Goal: Information Seeking & Learning: Learn about a topic

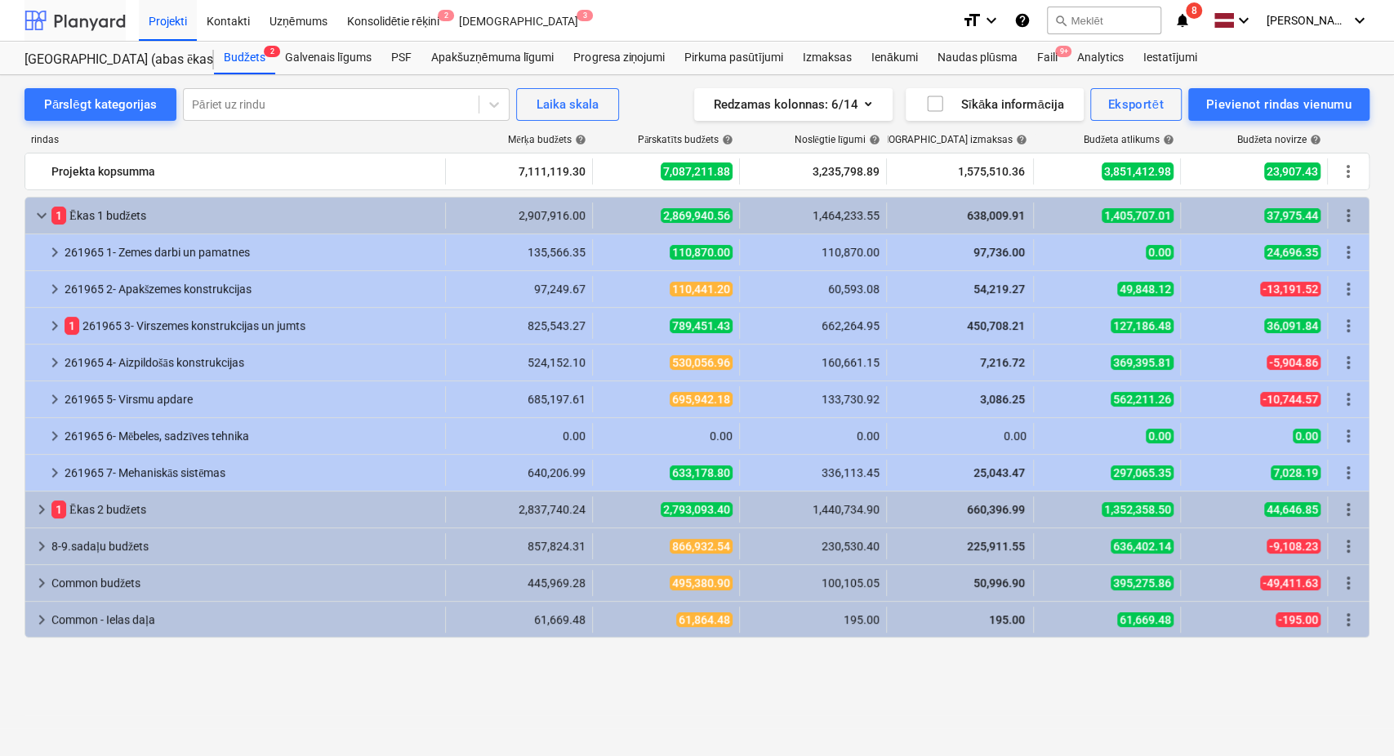
click at [93, 20] on div at bounding box center [74, 20] width 101 height 41
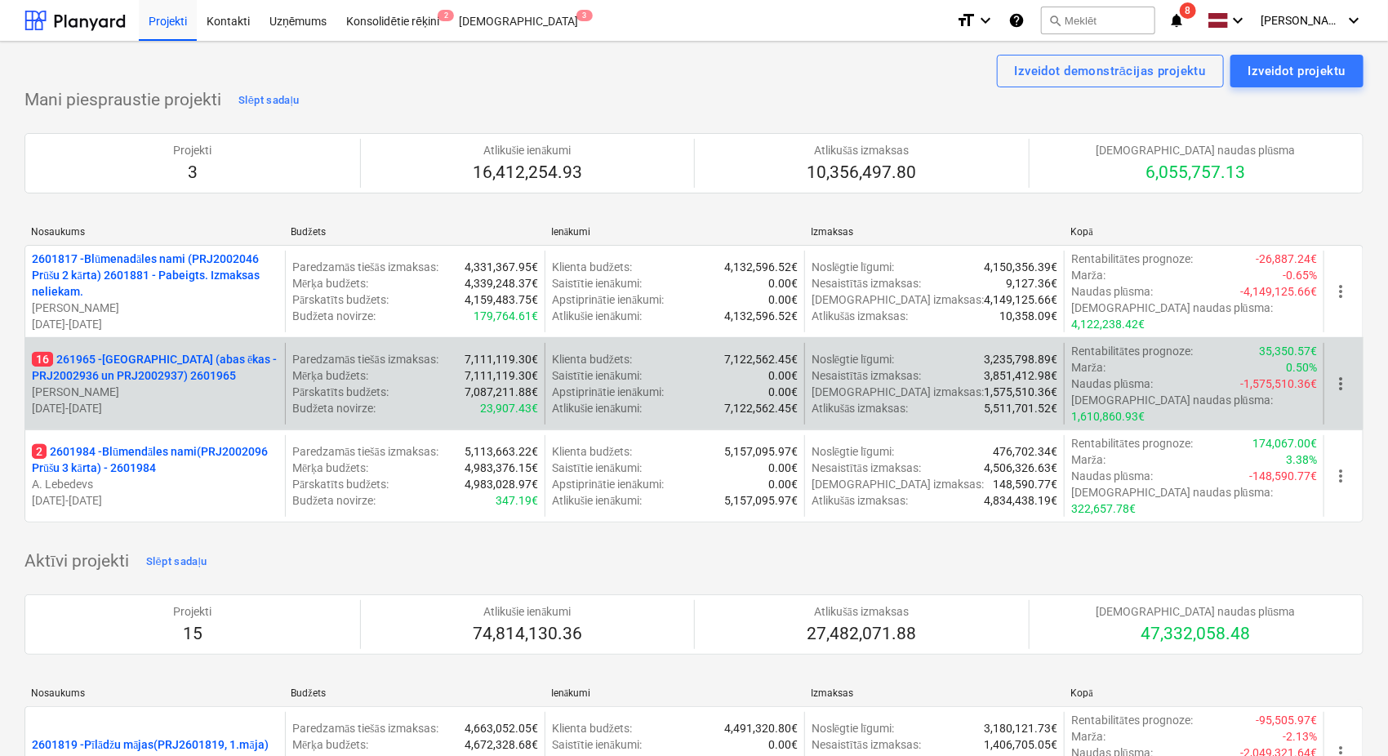
click at [114, 371] on p "16 261965 - [GEOGRAPHIC_DATA] (abas ēkas - PRJ2002936 un PRJ2002937) 2601965" at bounding box center [155, 367] width 247 height 33
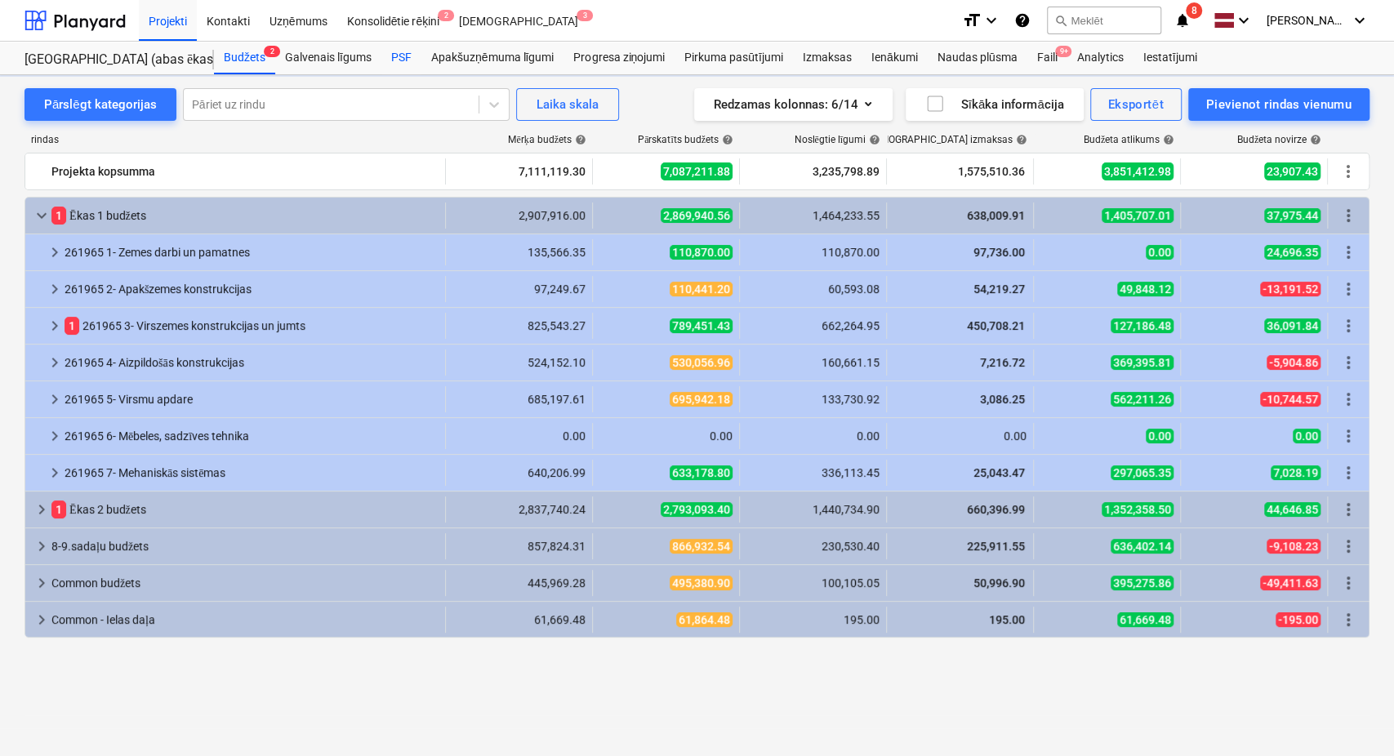
click at [398, 59] on div "PSF" at bounding box center [401, 58] width 40 height 33
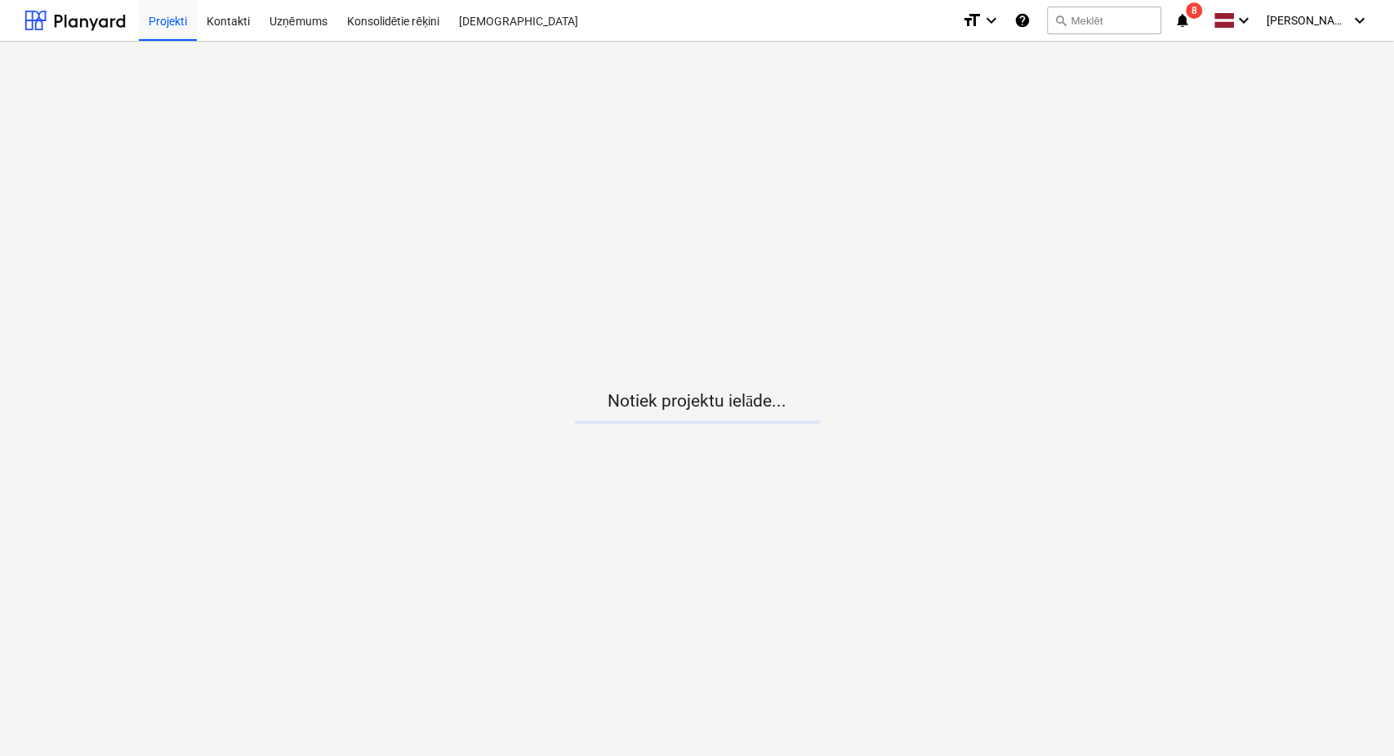
click at [1187, 18] on icon "notifications" at bounding box center [1182, 21] width 16 height 20
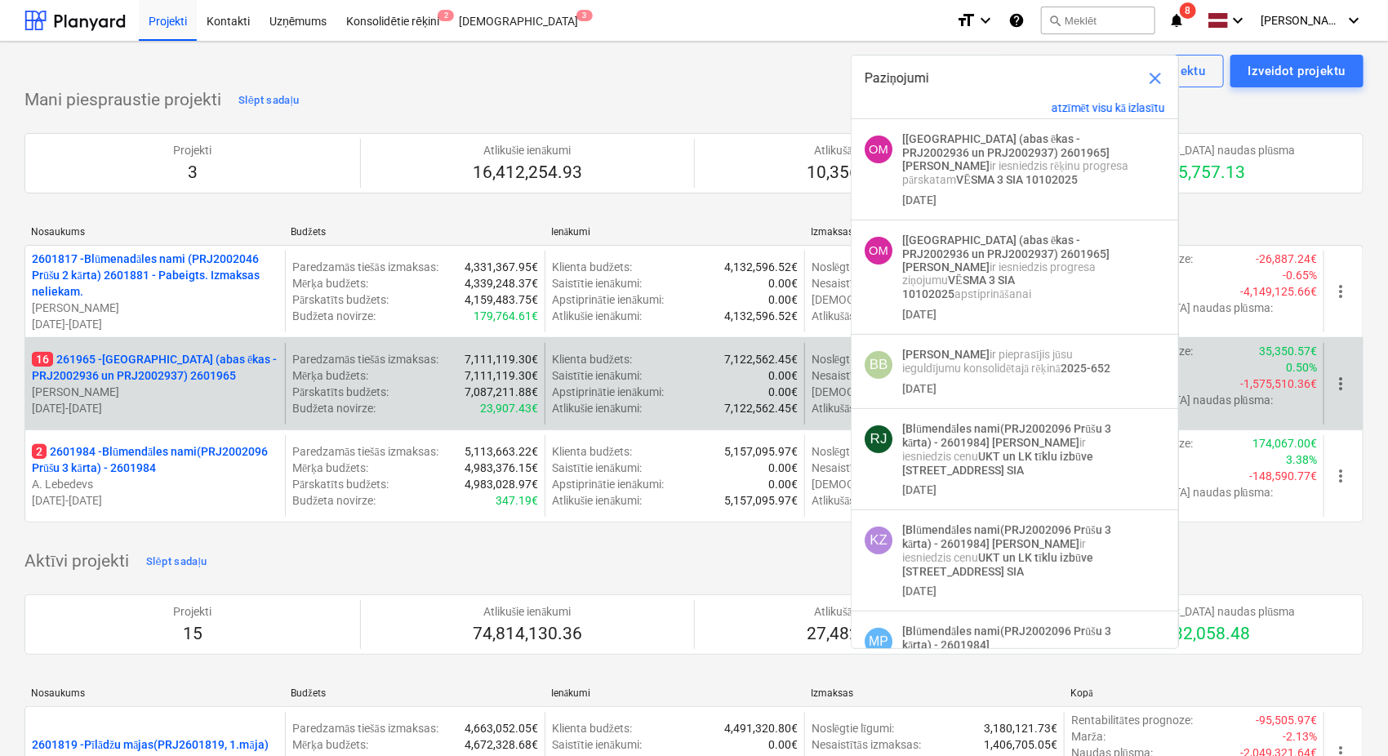
click at [111, 363] on p "16 261965 - [GEOGRAPHIC_DATA] (abas ēkas - PRJ2002936 un PRJ2002937) 2601965" at bounding box center [155, 367] width 247 height 33
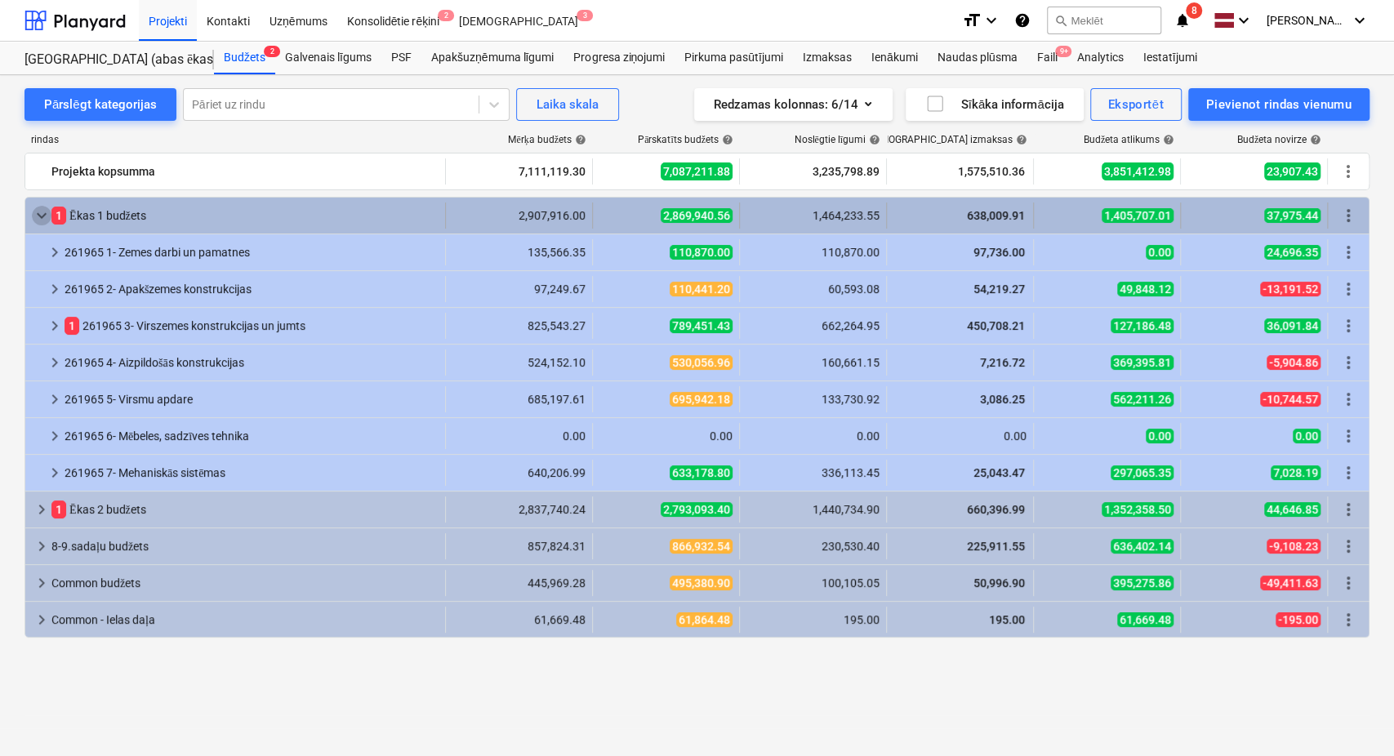
click at [37, 211] on span "keyboard_arrow_down" at bounding box center [42, 216] width 20 height 20
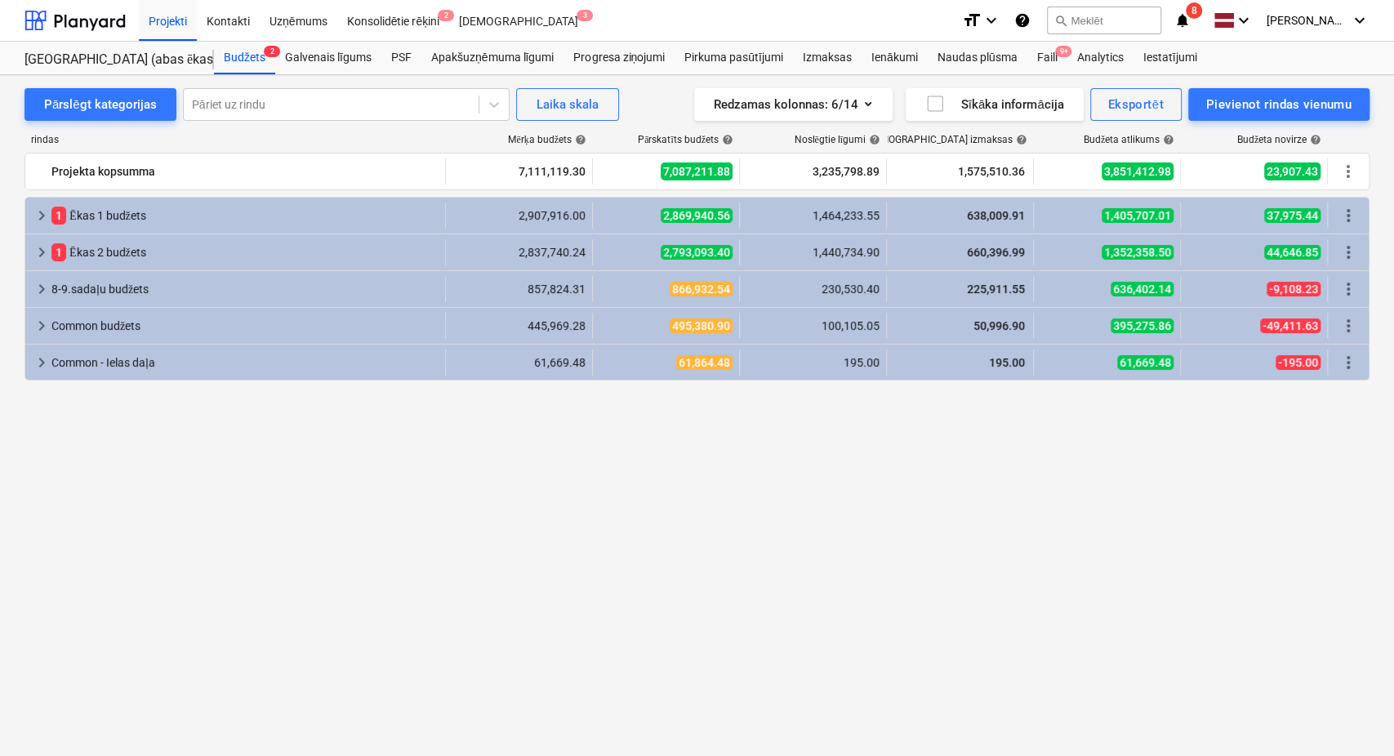
click at [37, 211] on span "keyboard_arrow_right" at bounding box center [42, 216] width 20 height 20
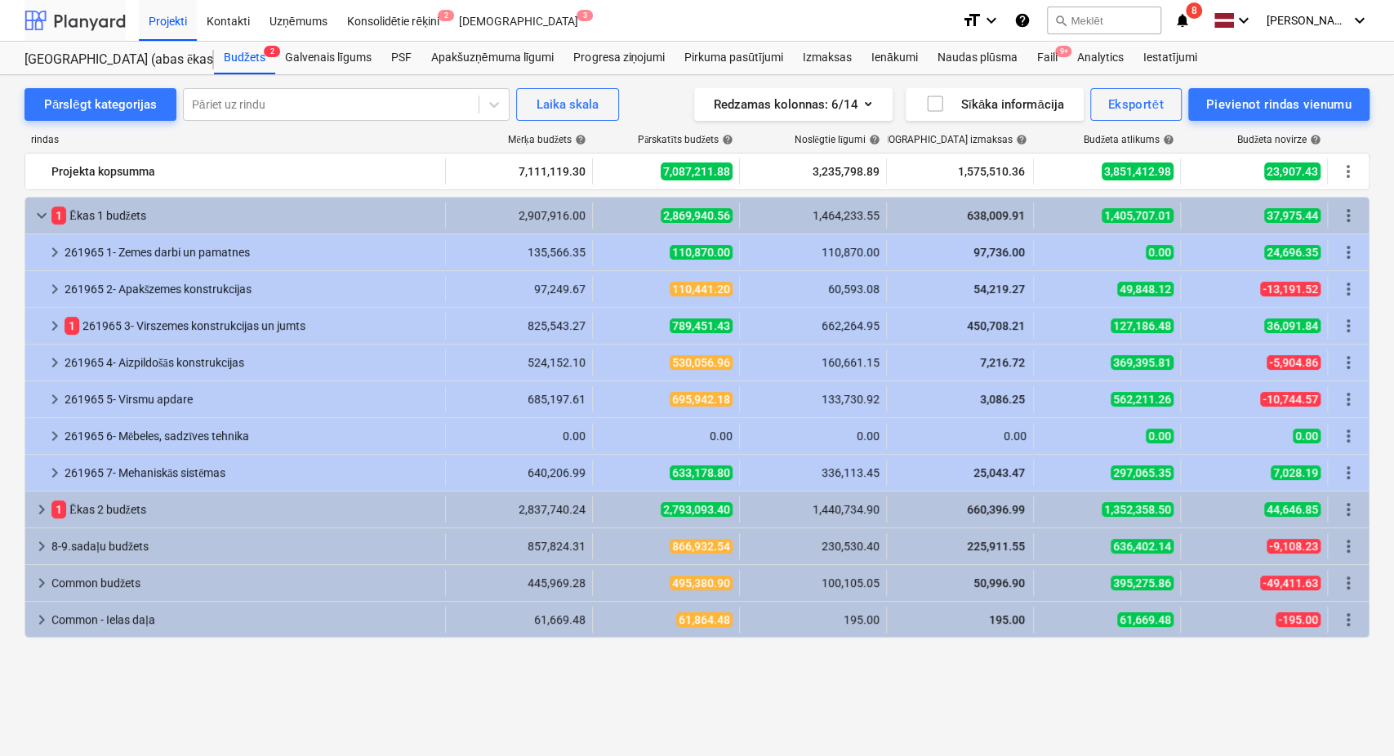
click at [81, 20] on div at bounding box center [74, 20] width 101 height 41
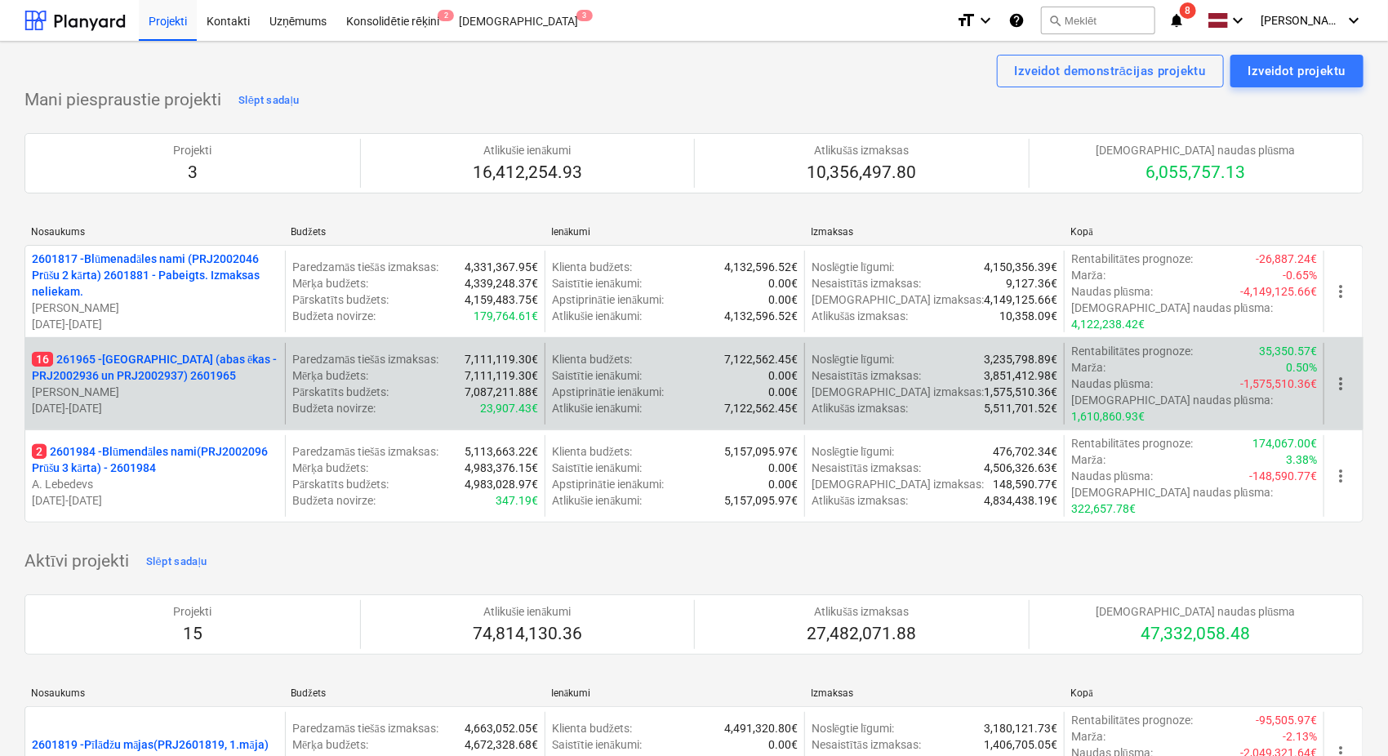
click at [147, 368] on p "16 261965 - [GEOGRAPHIC_DATA] (abas ēkas - PRJ2002936 un PRJ2002937) 2601965" at bounding box center [155, 367] width 247 height 33
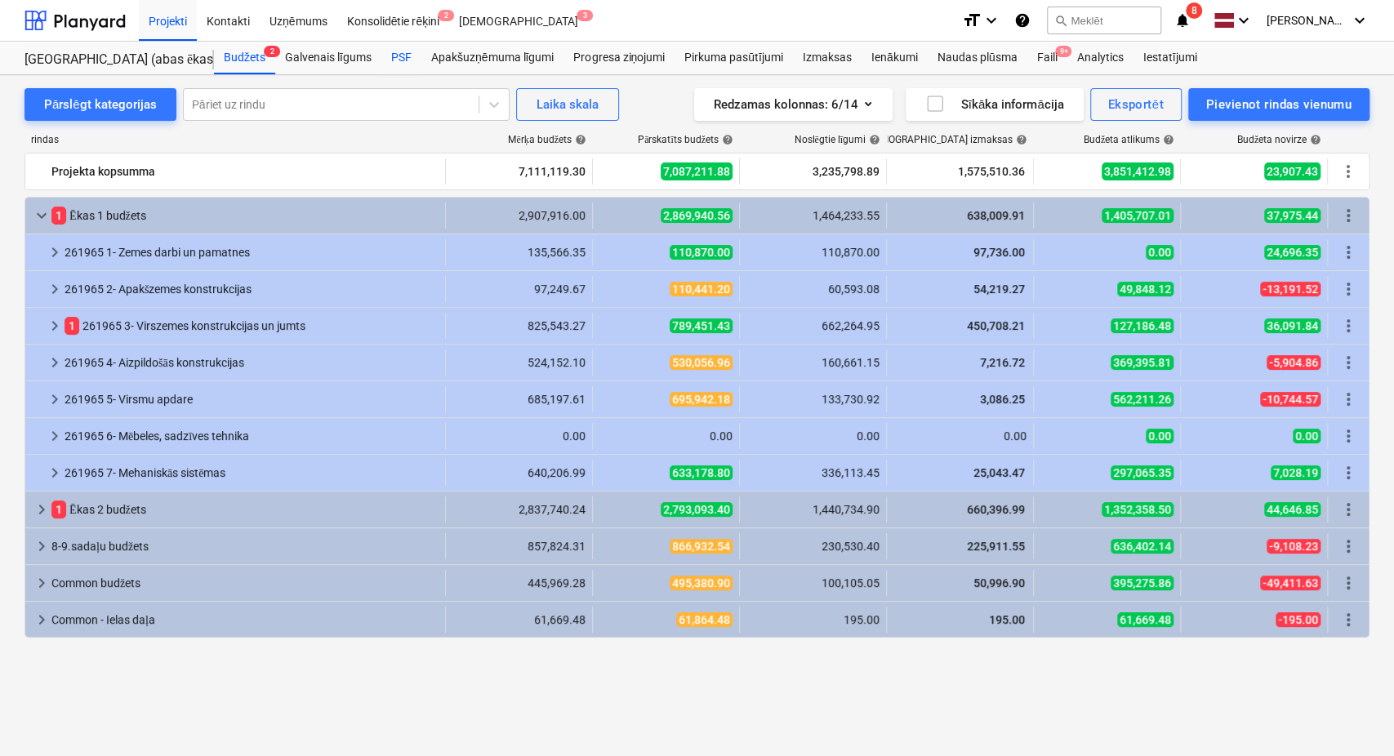
click at [403, 59] on div "PSF" at bounding box center [401, 58] width 40 height 33
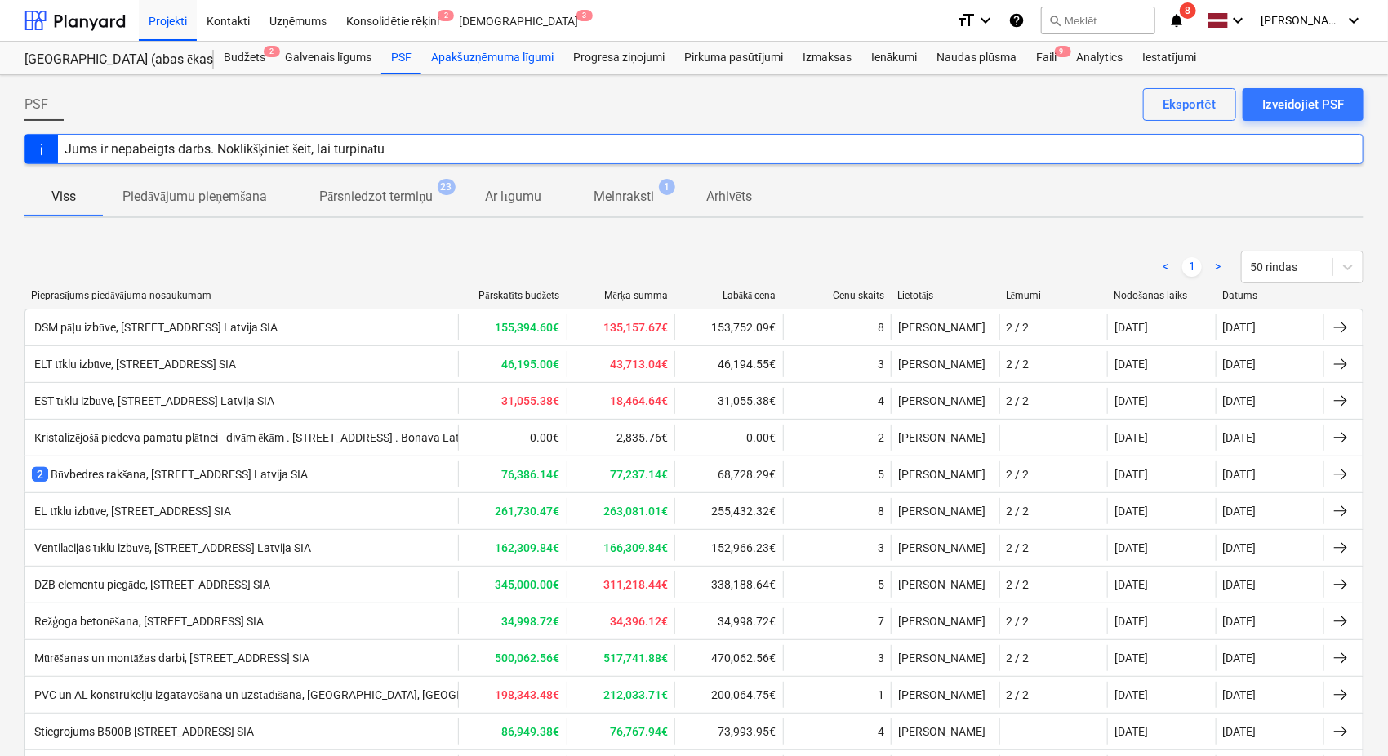
click at [495, 58] on div "Apakšuzņēmuma līgumi" at bounding box center [492, 58] width 142 height 33
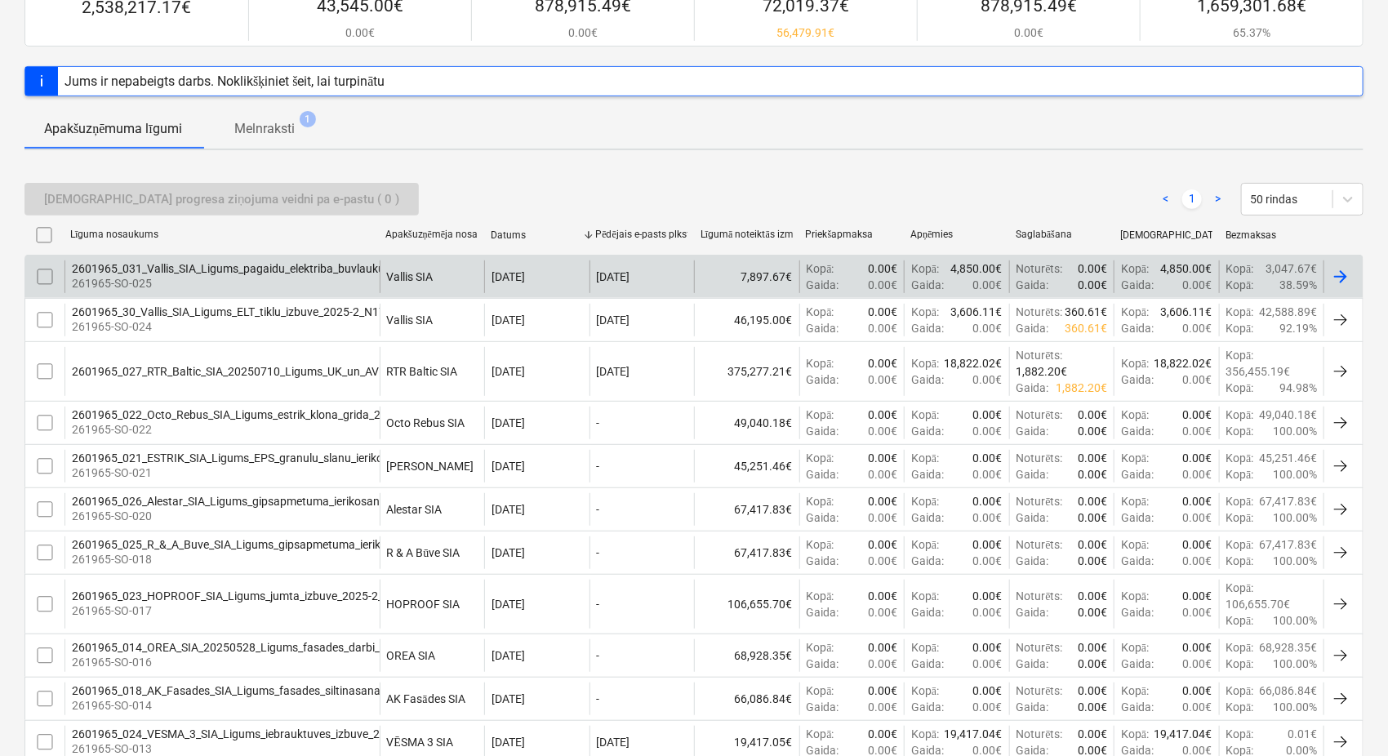
scroll to position [242, 0]
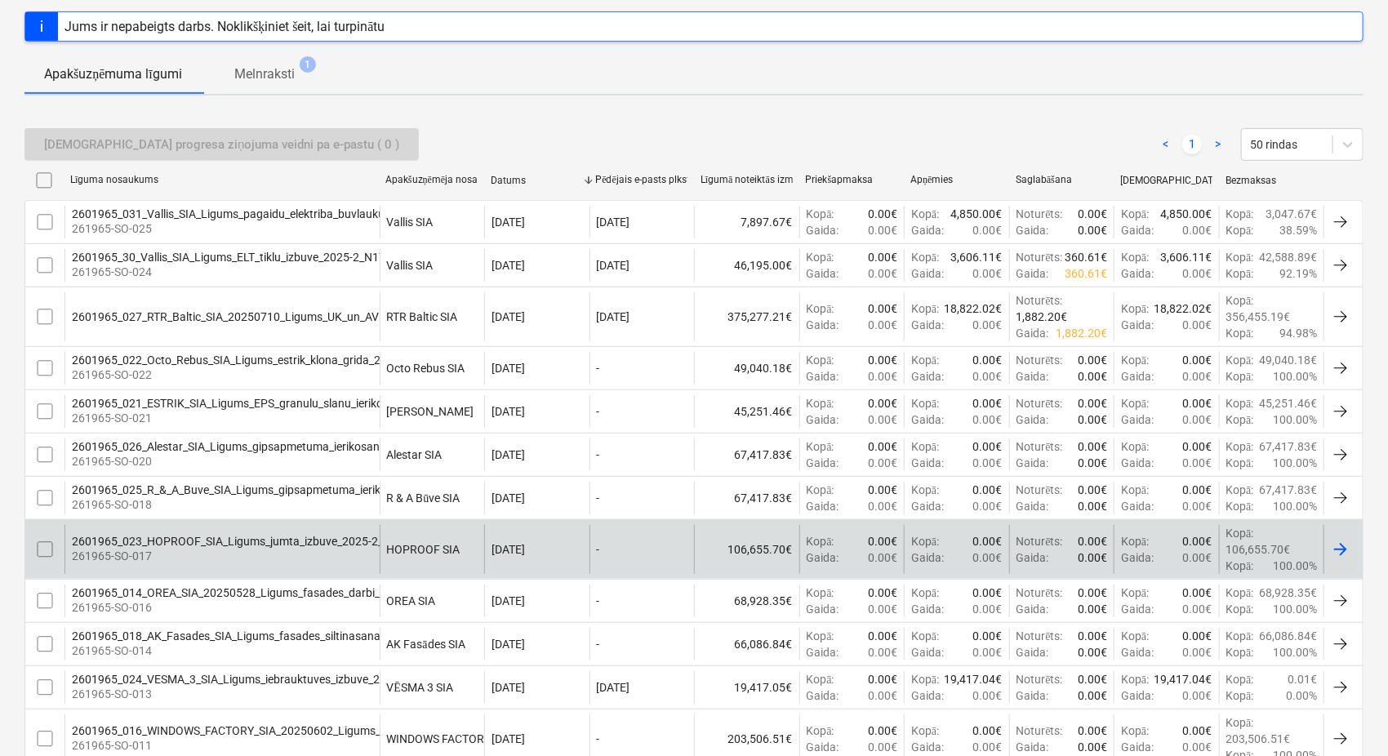
click at [273, 532] on div "2601965_023_HOPROOF_SIA_Ligums_jumta_izbuve_2025-2_N17A.pdf 261965-SO-017" at bounding box center [222, 549] width 315 height 49
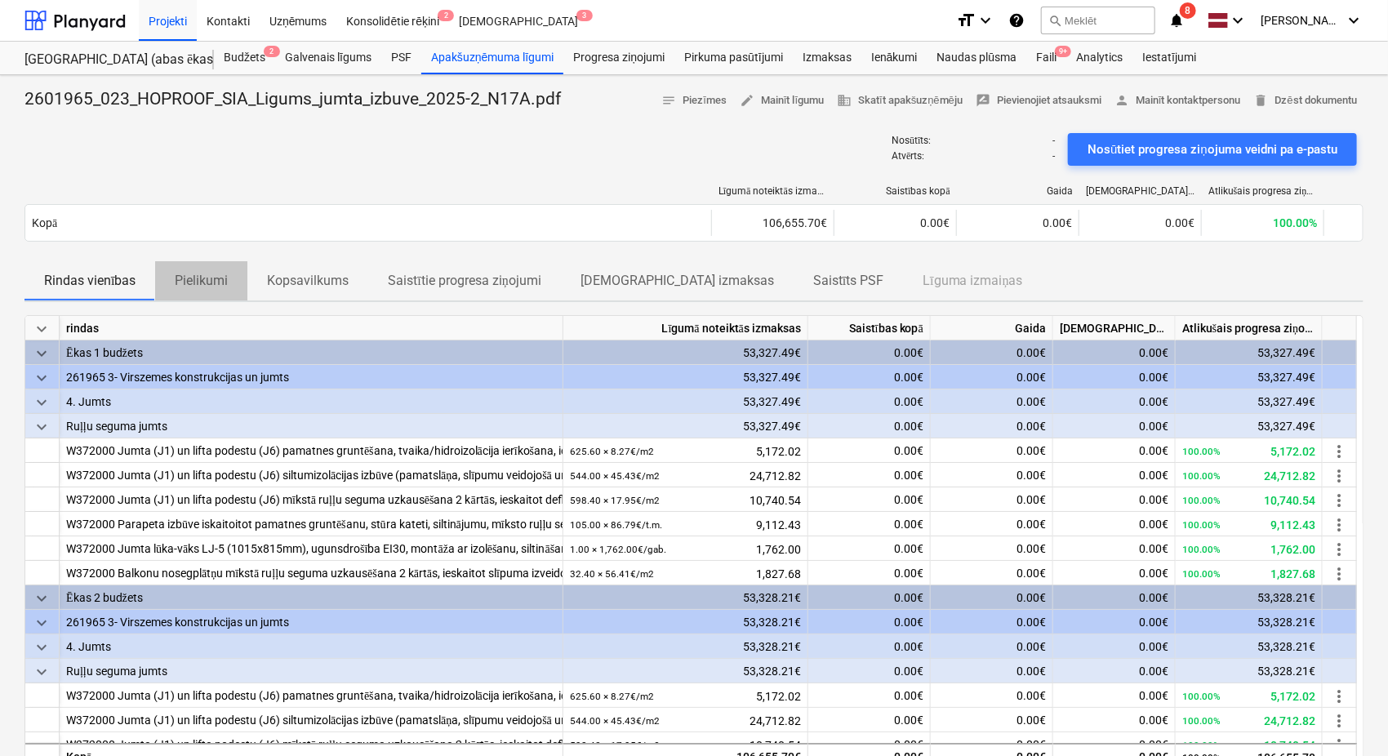
click at [219, 283] on p "Pielikumi" at bounding box center [201, 281] width 53 height 20
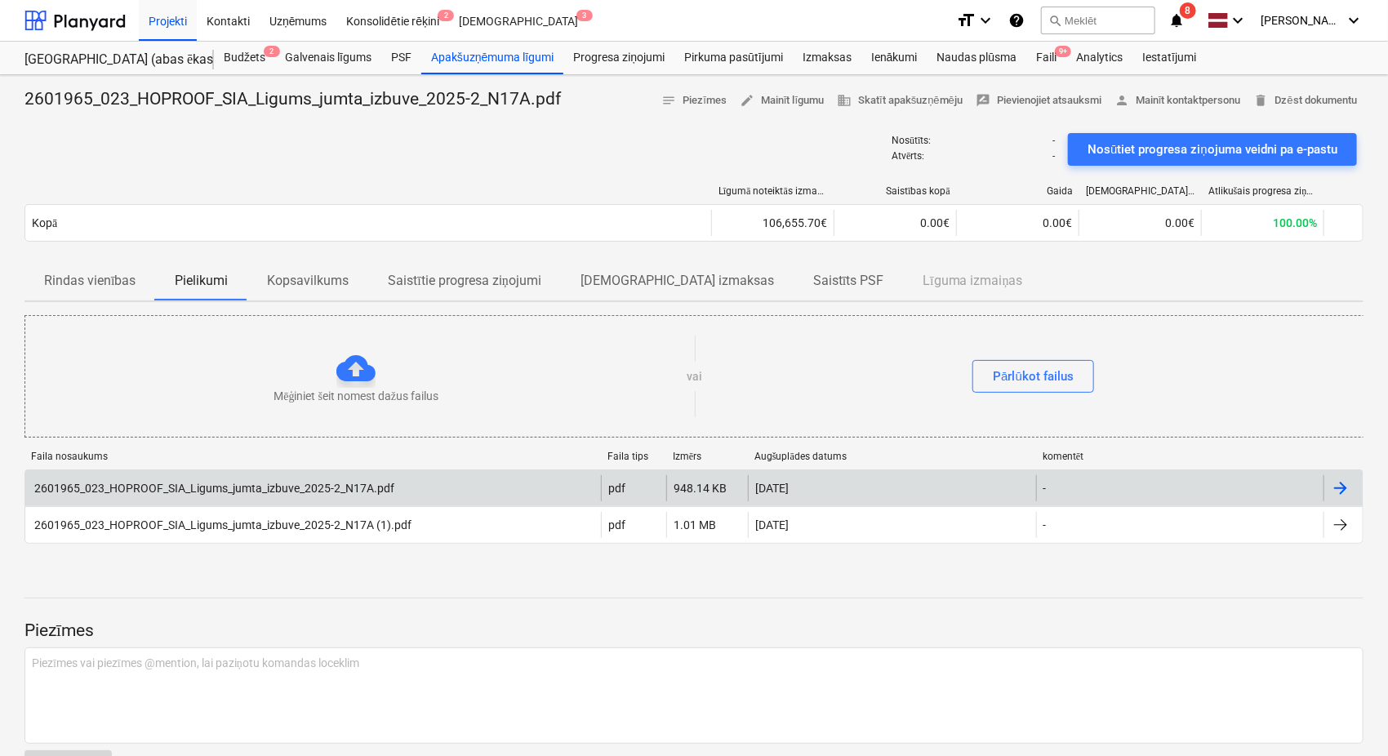
click at [321, 484] on div "2601965_023_HOPROOF_SIA_Ligums_jumta_izbuve_2025-2_N17A.pdf" at bounding box center [213, 488] width 363 height 13
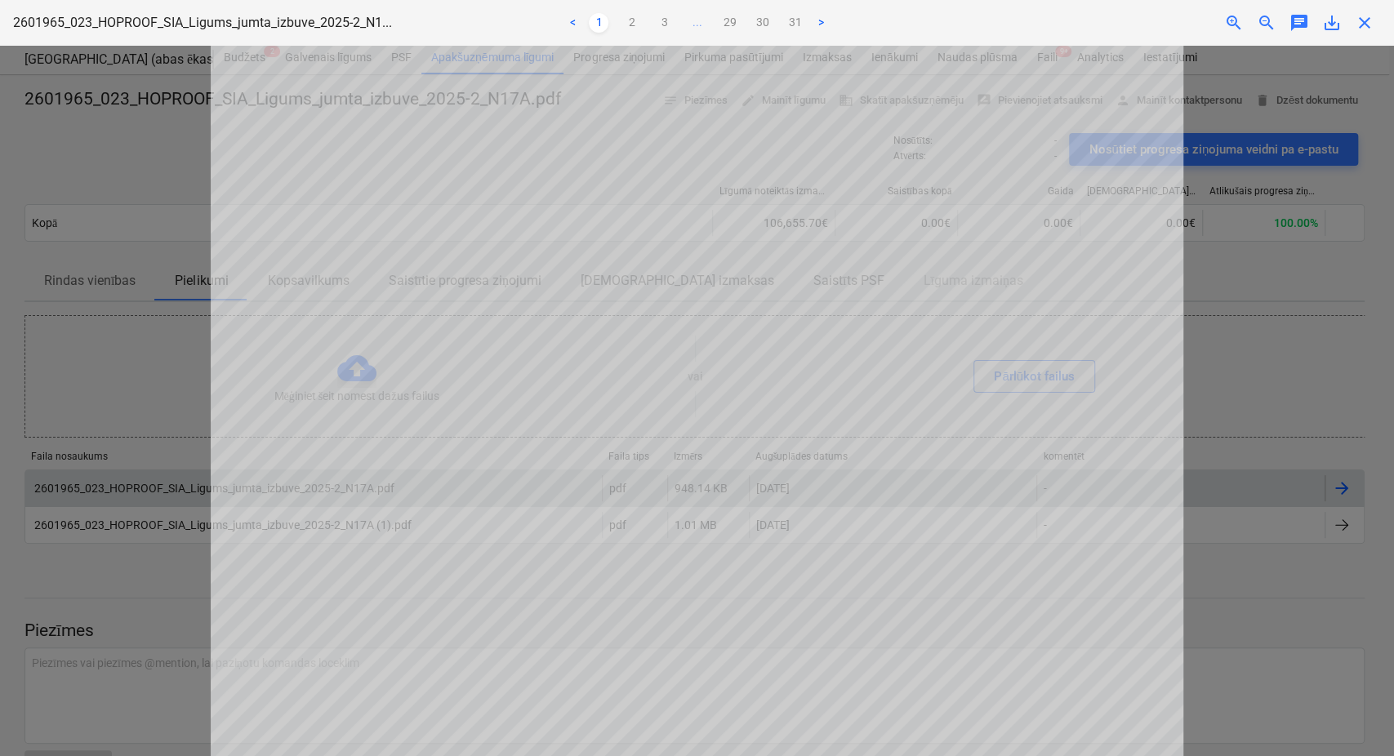
scroll to position [667, 0]
click at [661, 18] on link "3" at bounding box center [664, 23] width 20 height 20
click at [676, 18] on link "4" at bounding box center [680, 23] width 20 height 20
click at [690, 20] on link "5" at bounding box center [697, 23] width 20 height 20
click at [716, 20] on link "6" at bounding box center [713, 23] width 20 height 20
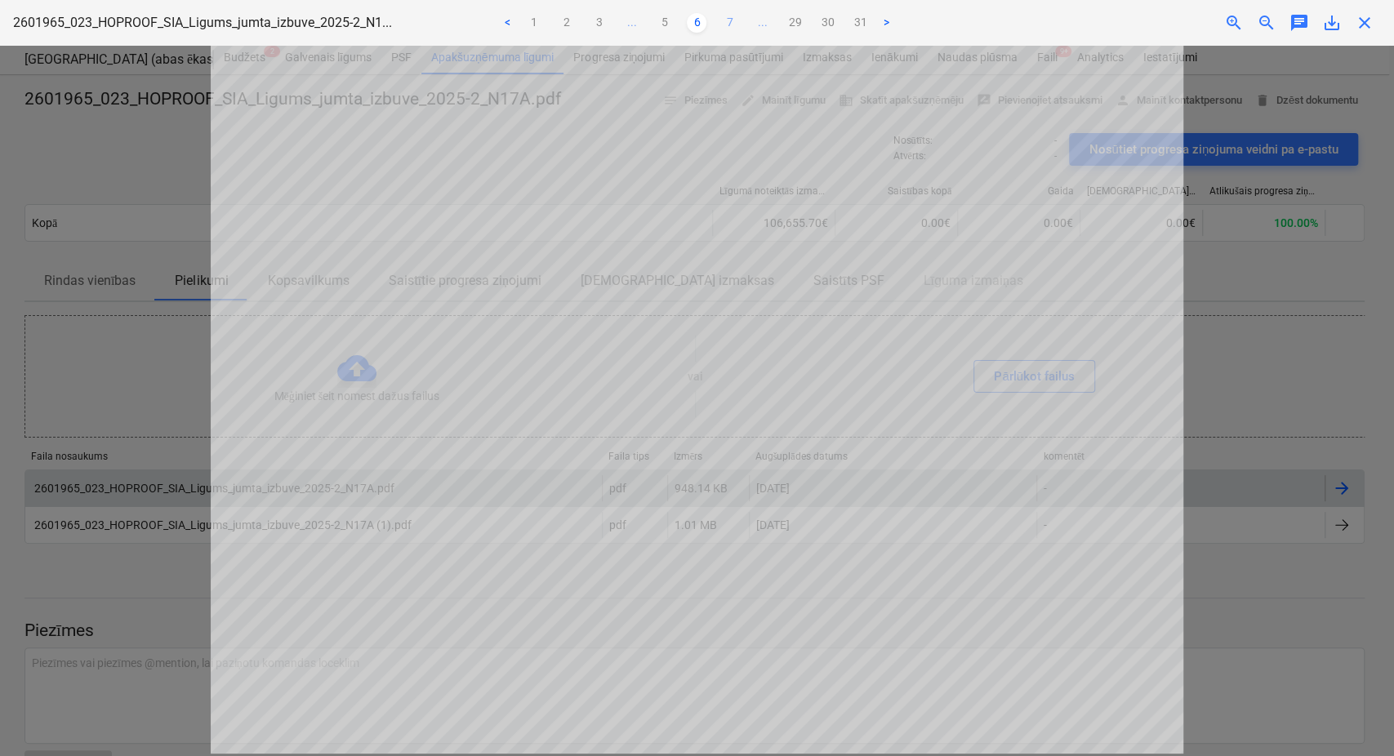
click at [728, 20] on link "7" at bounding box center [729, 23] width 20 height 20
click at [725, 21] on link "8" at bounding box center [729, 23] width 20 height 20
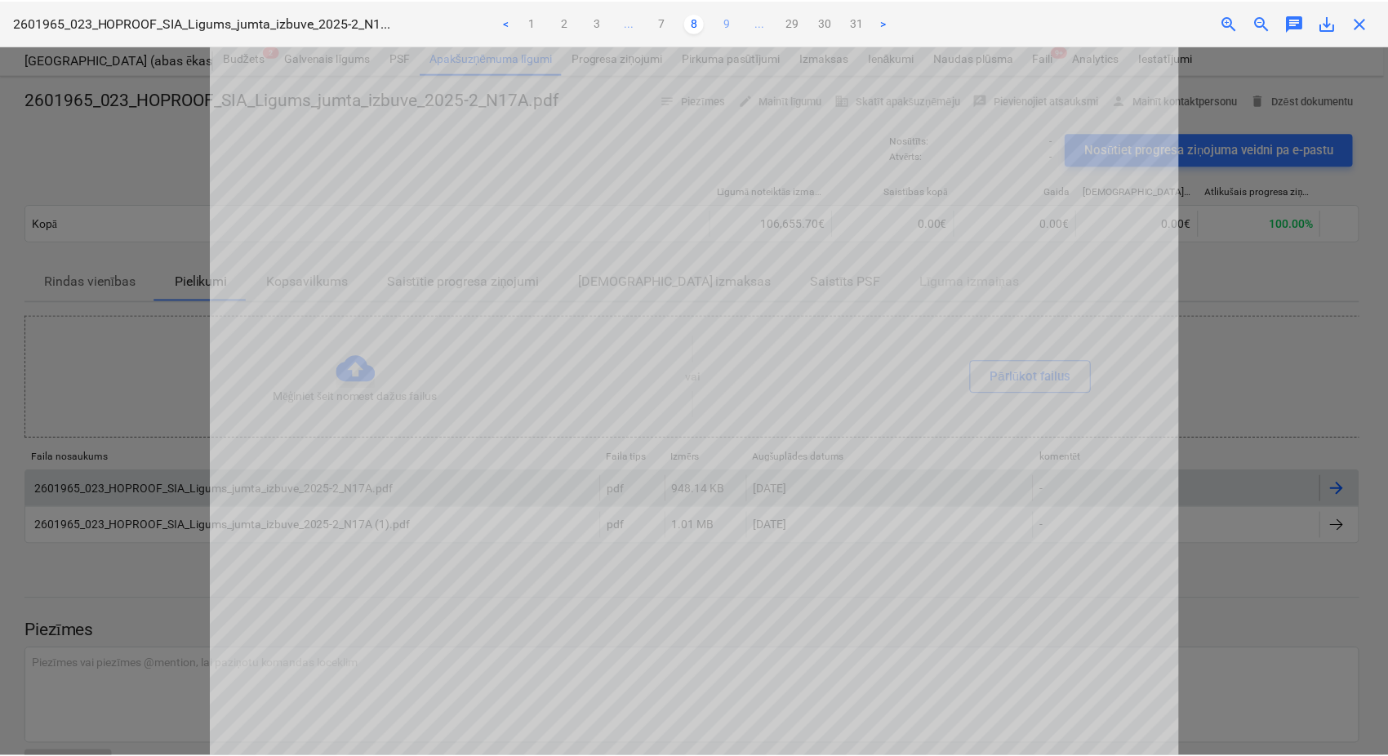
scroll to position [63, 0]
click at [657, 15] on link "7" at bounding box center [664, 23] width 20 height 20
click at [1257, 257] on div at bounding box center [697, 401] width 1394 height 710
click at [1373, 17] on span "close" at bounding box center [1365, 23] width 20 height 20
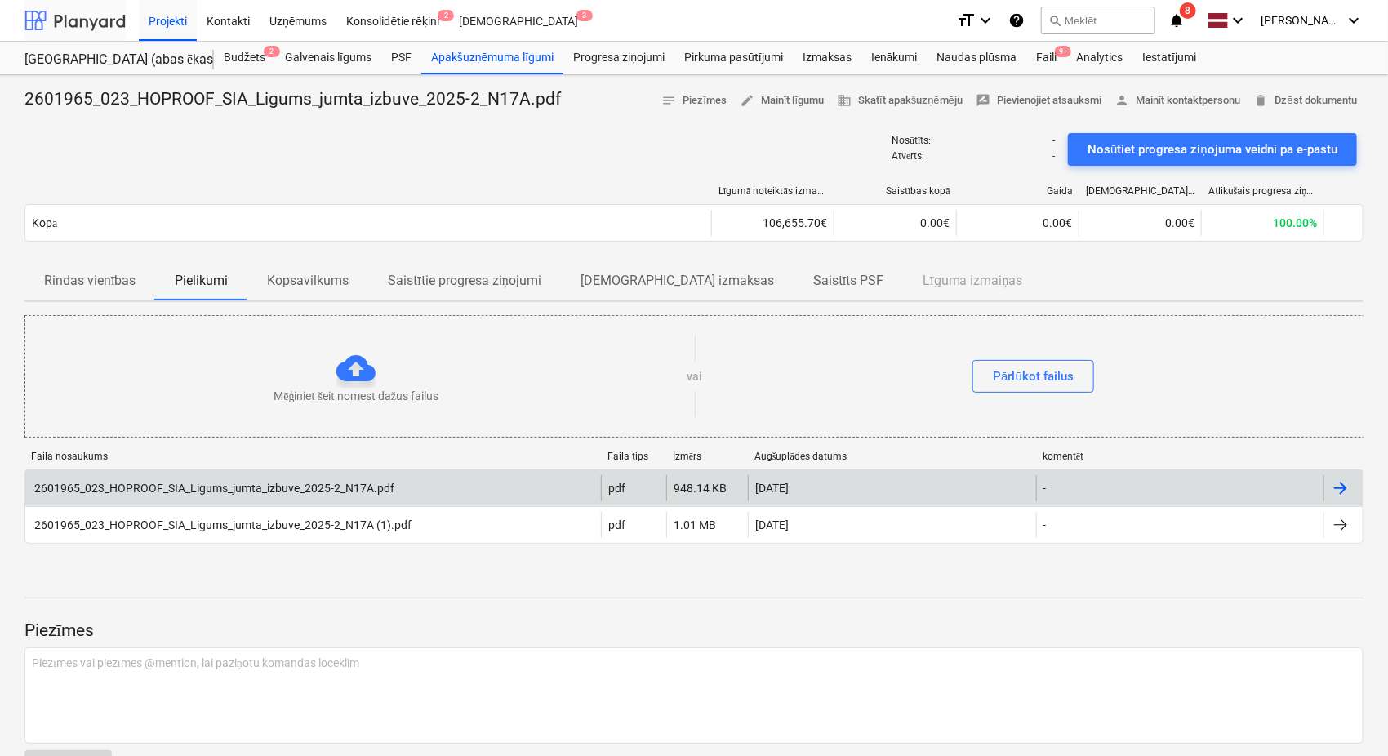
click at [118, 18] on div at bounding box center [74, 20] width 101 height 41
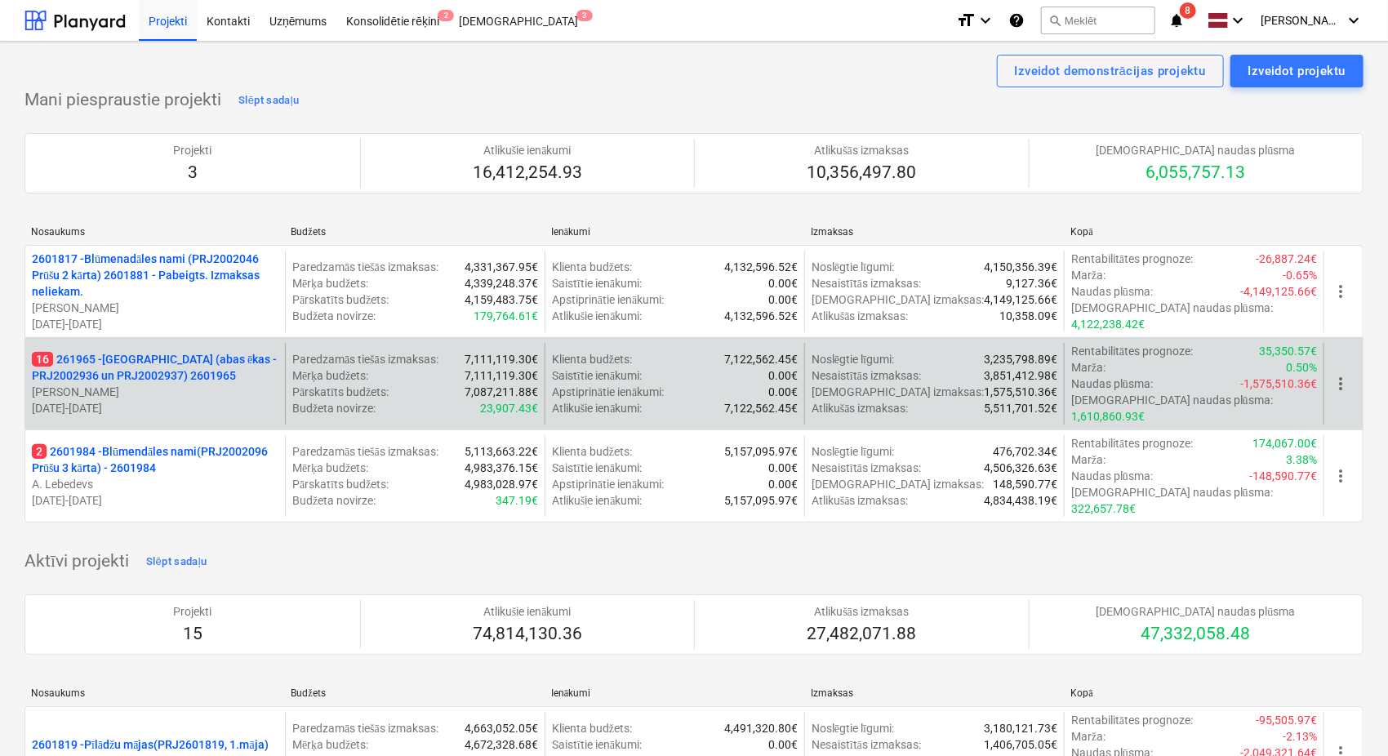
click at [194, 351] on p "16 261965 - [GEOGRAPHIC_DATA] (abas ēkas - PRJ2002936 un PRJ2002937) 2601965" at bounding box center [155, 367] width 247 height 33
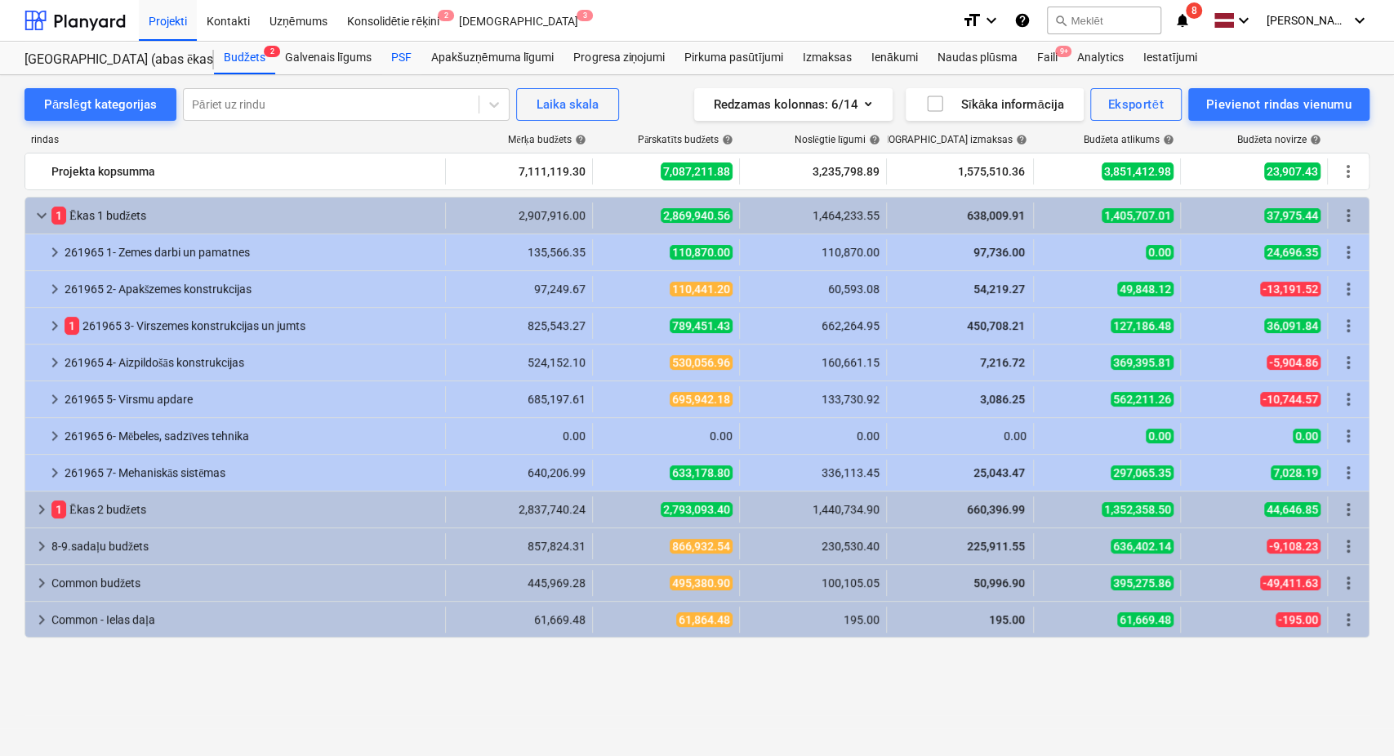
click at [398, 51] on div "PSF" at bounding box center [401, 58] width 40 height 33
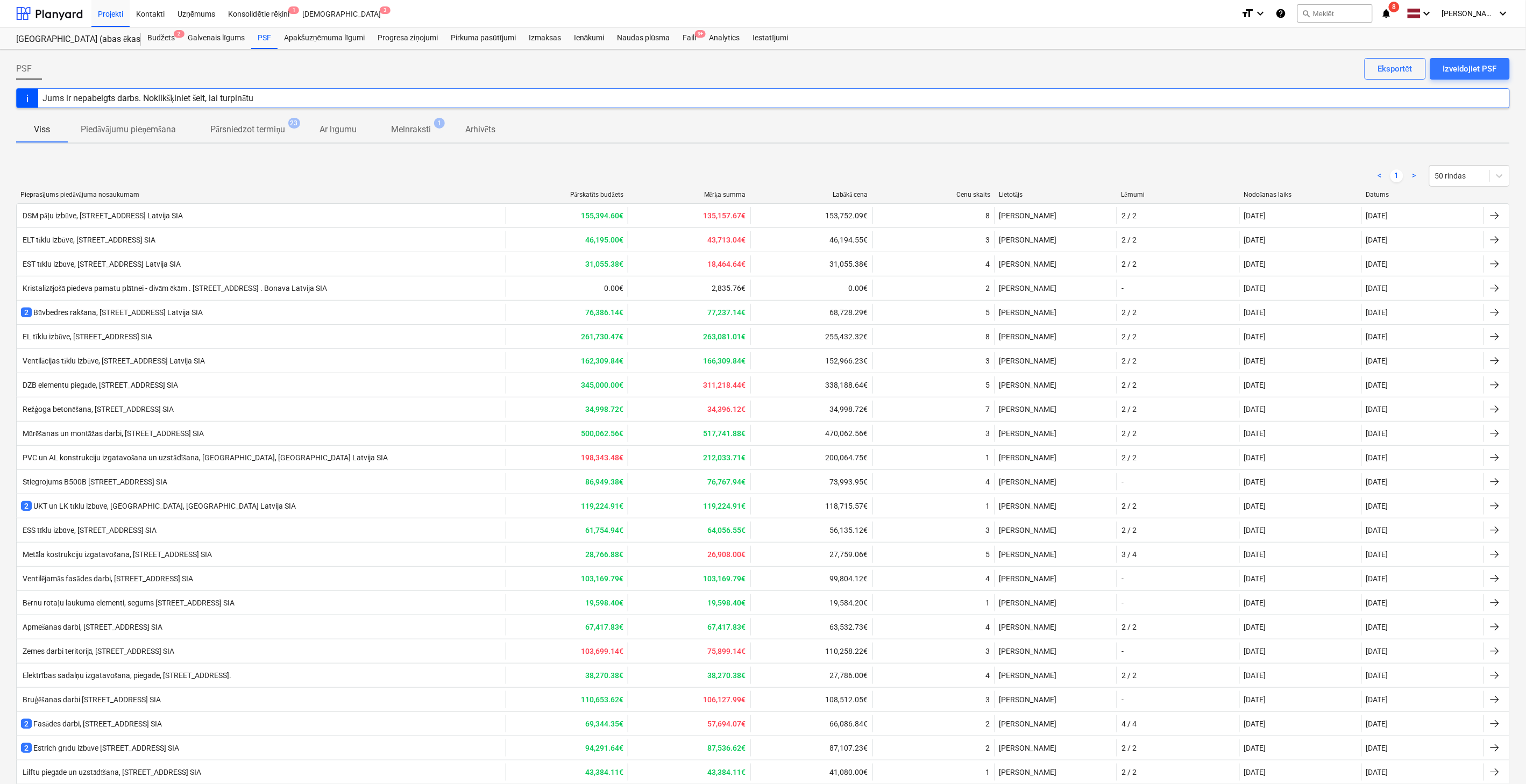
click at [918, 14] on icon "notifications" at bounding box center [1387, 14] width 11 height 13
